Goal: Task Accomplishment & Management: Manage account settings

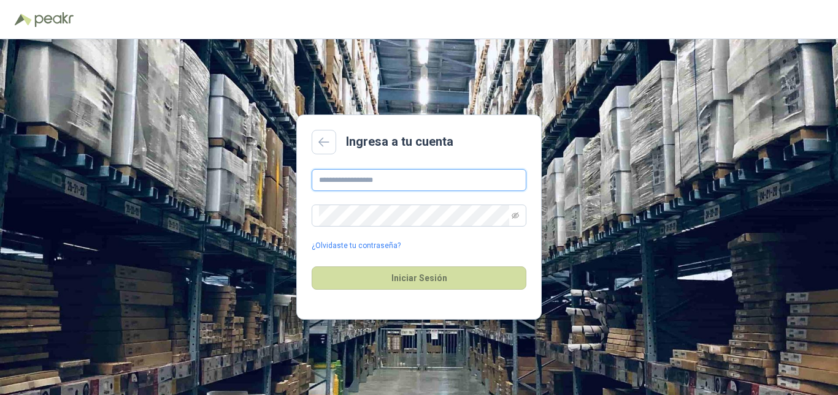
click at [388, 173] on input "text" at bounding box center [418, 180] width 215 height 22
type input "**********"
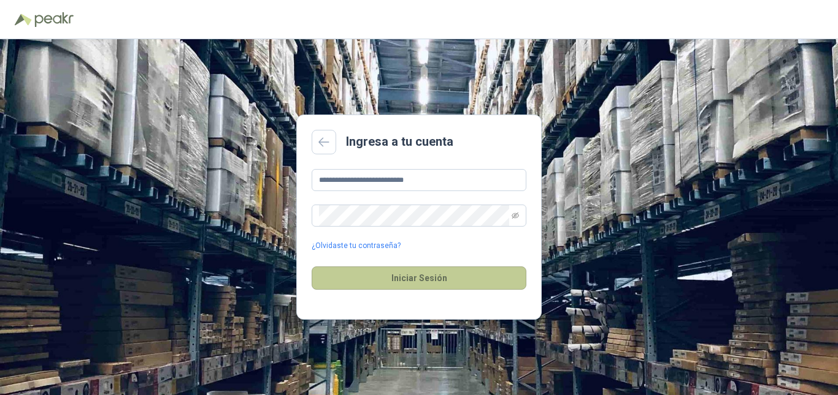
click at [408, 270] on button "Iniciar Sesión" at bounding box center [418, 278] width 215 height 23
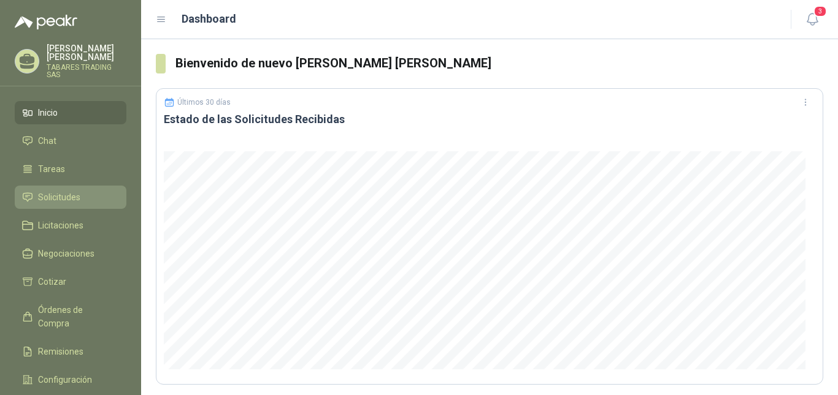
click at [46, 191] on span "Solicitudes" at bounding box center [59, 197] width 42 height 13
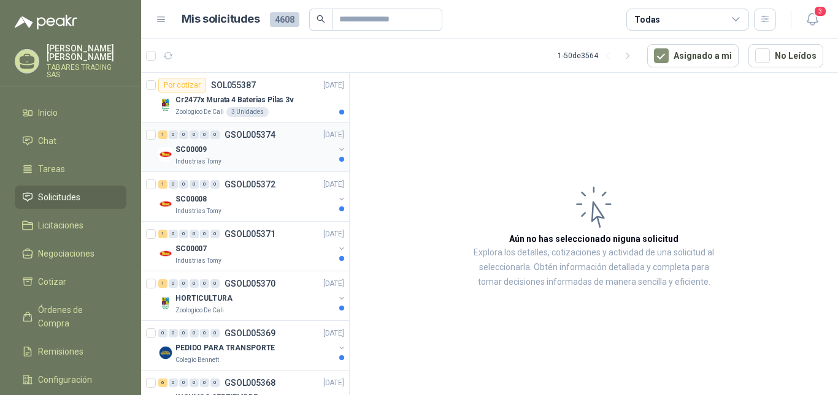
click at [190, 149] on p "SC00009" at bounding box center [190, 150] width 31 height 12
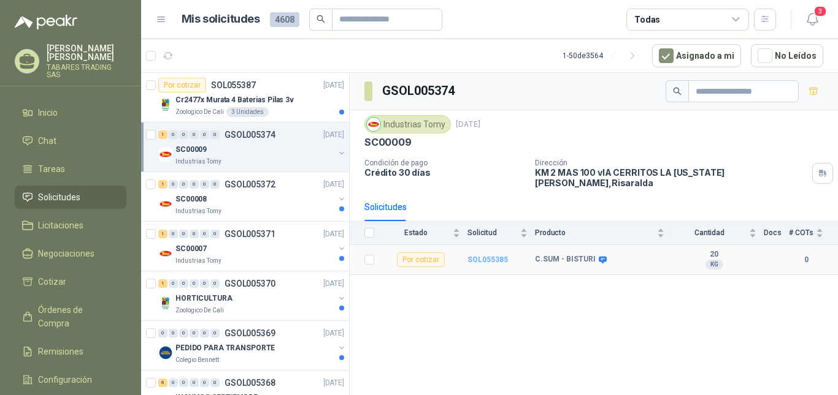
click at [487, 256] on b "SOL055385" at bounding box center [487, 260] width 40 height 9
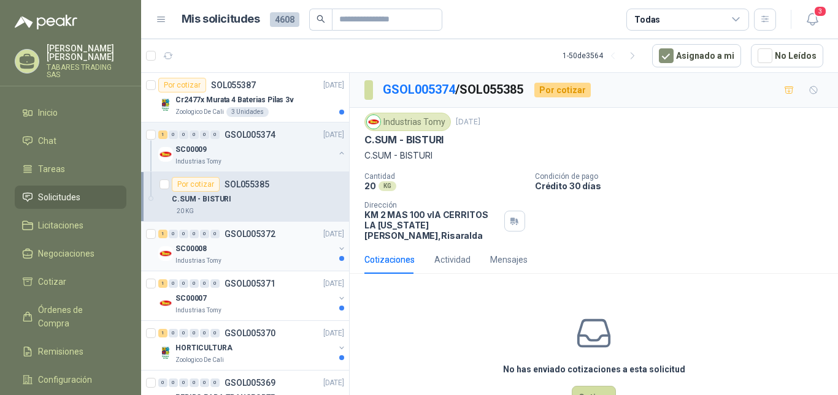
click at [197, 249] on p "SC00008" at bounding box center [190, 249] width 31 height 12
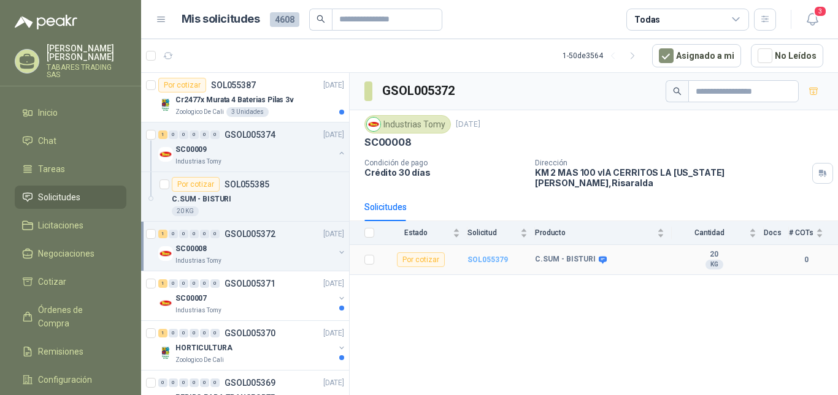
click at [486, 256] on b "SOL055379" at bounding box center [487, 260] width 40 height 9
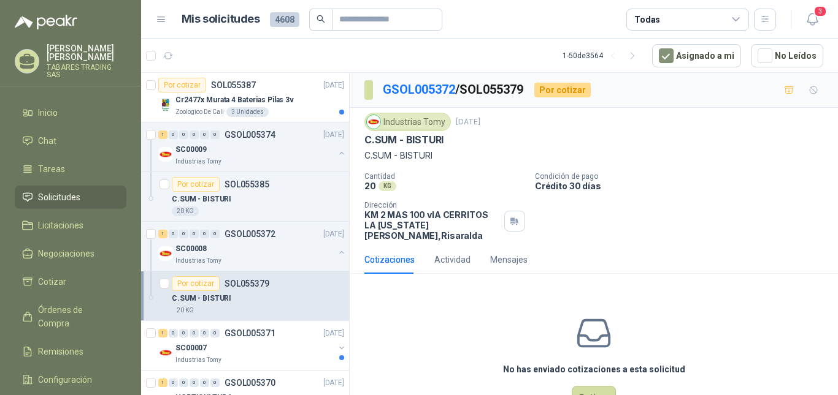
scroll to position [20, 0]
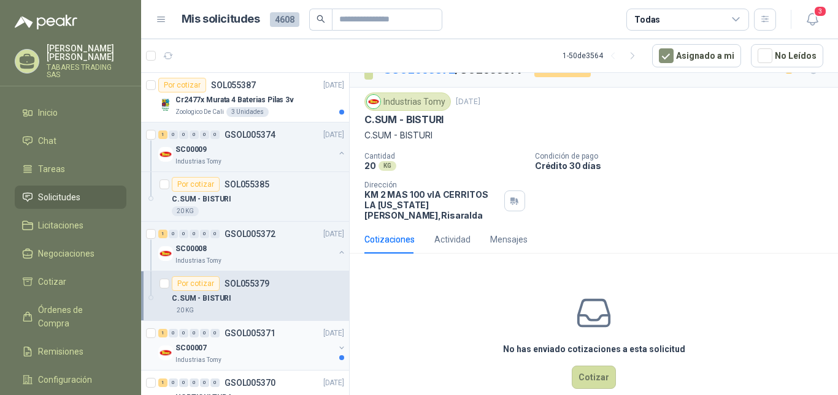
click at [251, 331] on p "GSOL005371" at bounding box center [249, 333] width 51 height 9
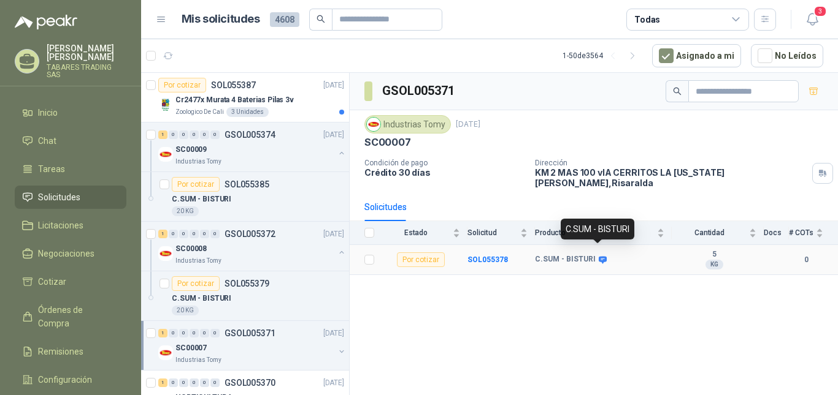
click at [600, 256] on icon at bounding box center [602, 260] width 9 height 9
click at [481, 256] on b "SOL055378" at bounding box center [487, 260] width 40 height 9
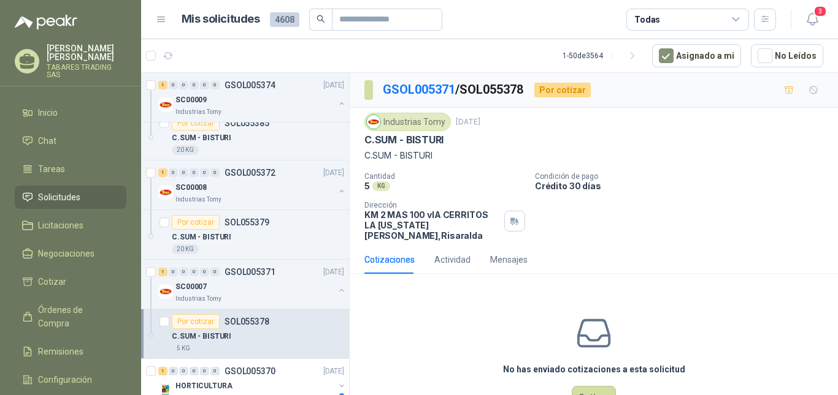
scroll to position [123, 0]
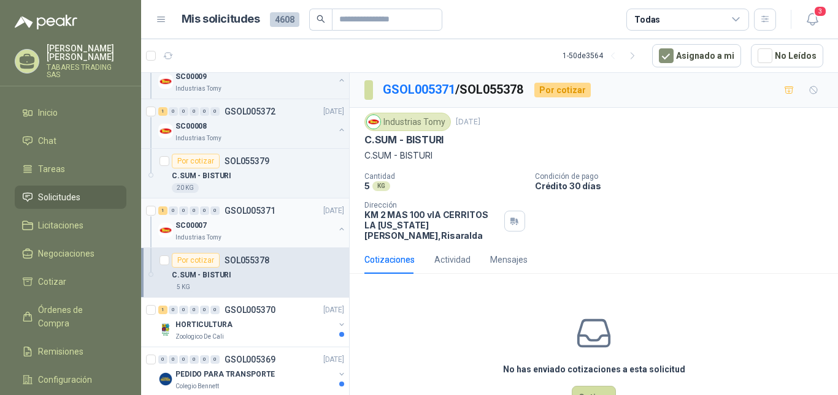
click at [212, 239] on p "Industrias Tomy" at bounding box center [198, 238] width 46 height 10
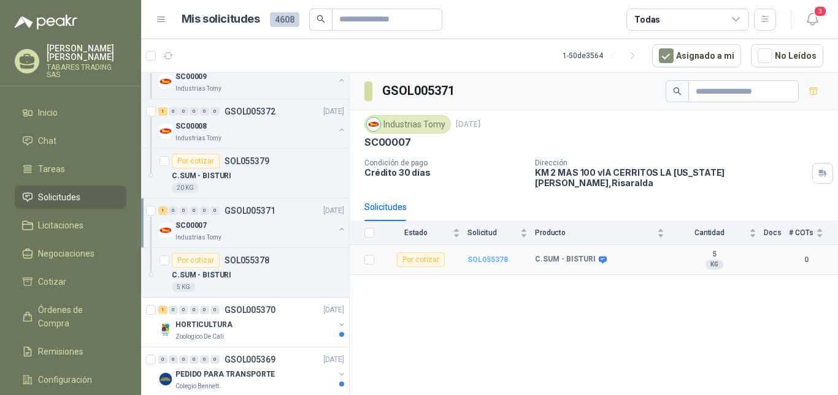
click at [475, 256] on b "SOL055378" at bounding box center [487, 260] width 40 height 9
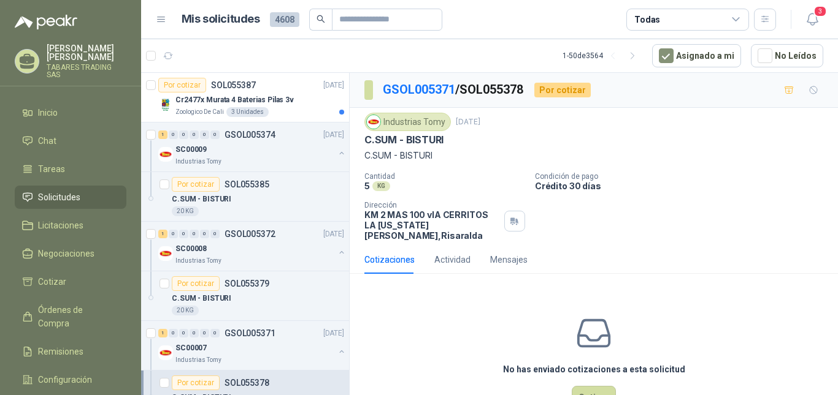
click at [72, 59] on p "[PERSON_NAME] [PERSON_NAME]" at bounding box center [87, 52] width 80 height 17
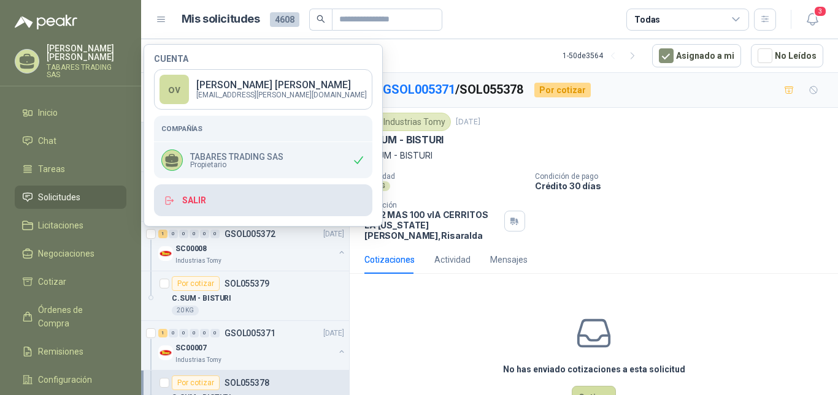
click at [203, 197] on button "Salir" at bounding box center [263, 201] width 218 height 32
